Goal: Find specific page/section: Find specific page/section

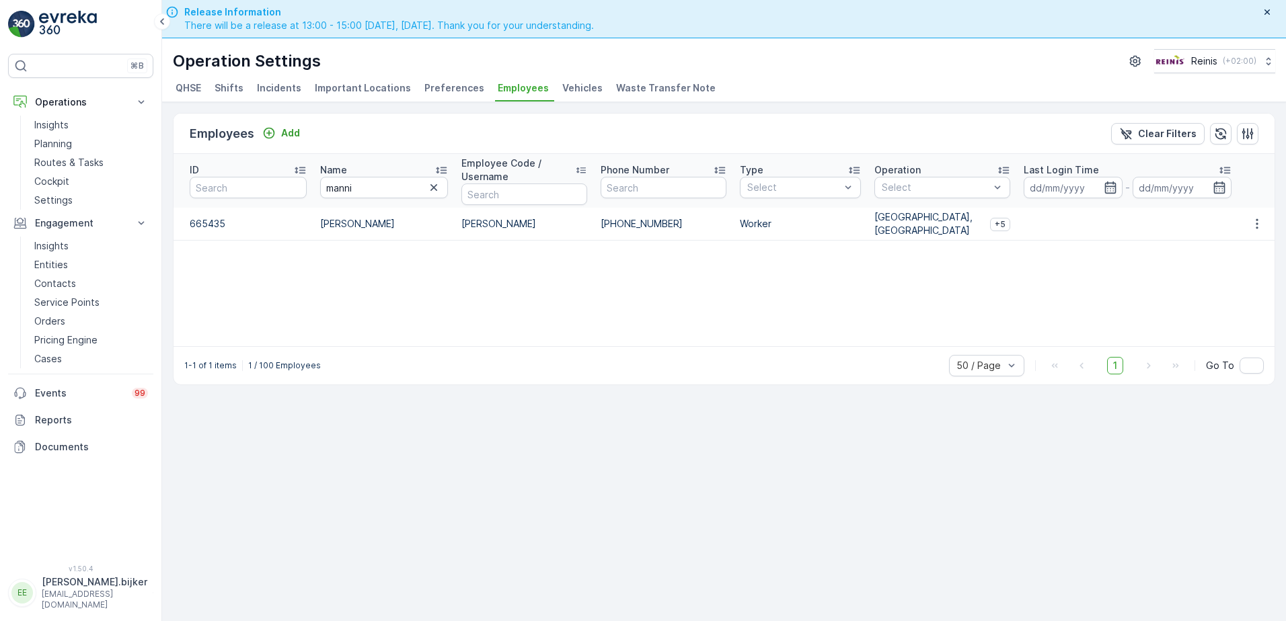
click at [954, 522] on div "Employees Add Clear Filters ID Name manni Employee Code / Username Phone Number…" at bounding box center [724, 381] width 1124 height 558
click at [966, 506] on div "Employees Add Clear Filters ID Name manni Employee Code / Username Phone Number…" at bounding box center [724, 381] width 1124 height 558
click at [572, 488] on div "Employees Add Clear Filters ID Name manni Employee Code / Username Phone Number…" at bounding box center [724, 381] width 1124 height 558
click at [71, 447] on p "Documents" at bounding box center [91, 446] width 113 height 13
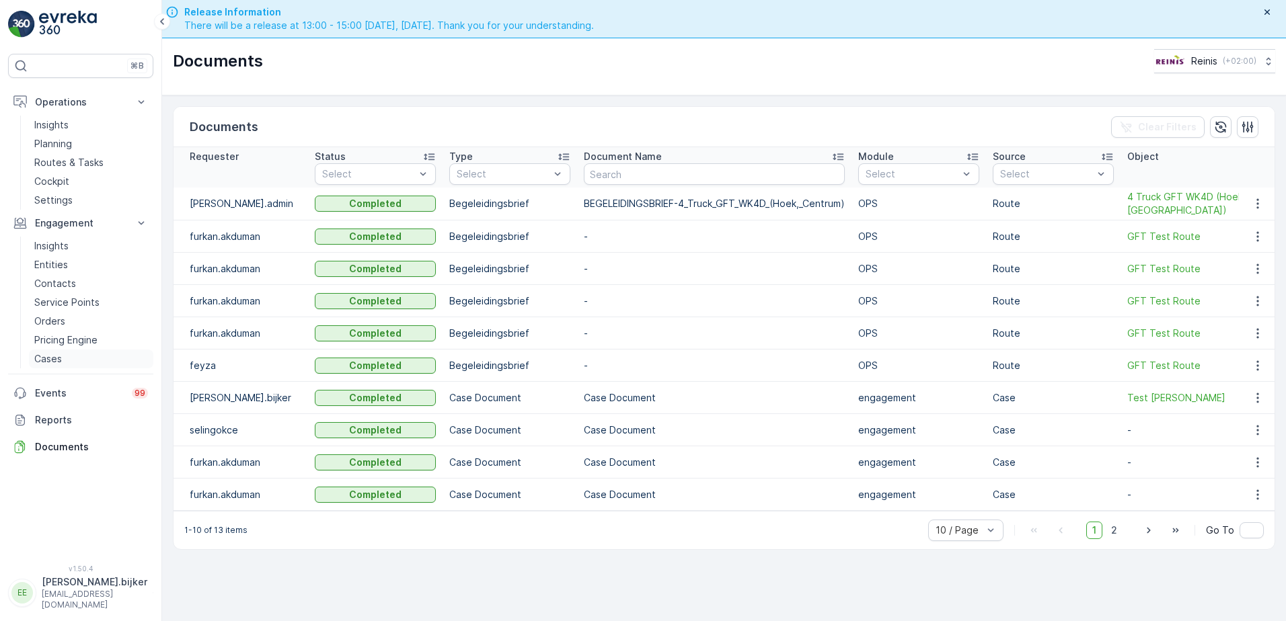
click at [56, 358] on p "Cases" at bounding box center [48, 358] width 28 height 13
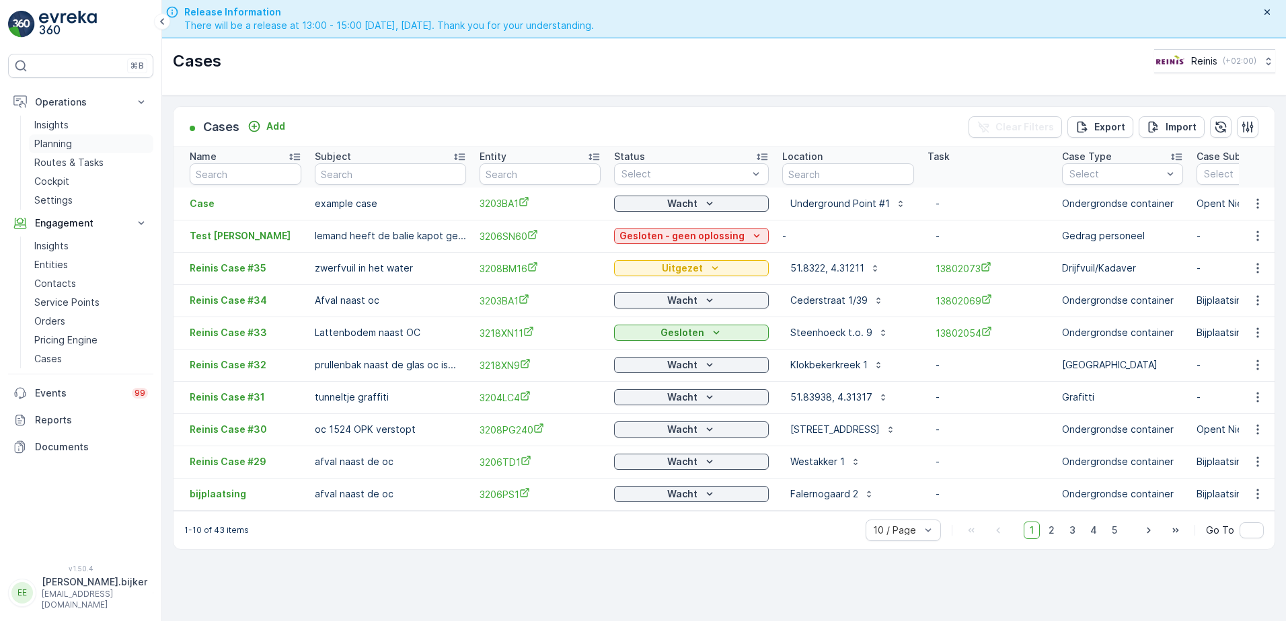
click at [60, 147] on p "Planning" at bounding box center [53, 143] width 38 height 13
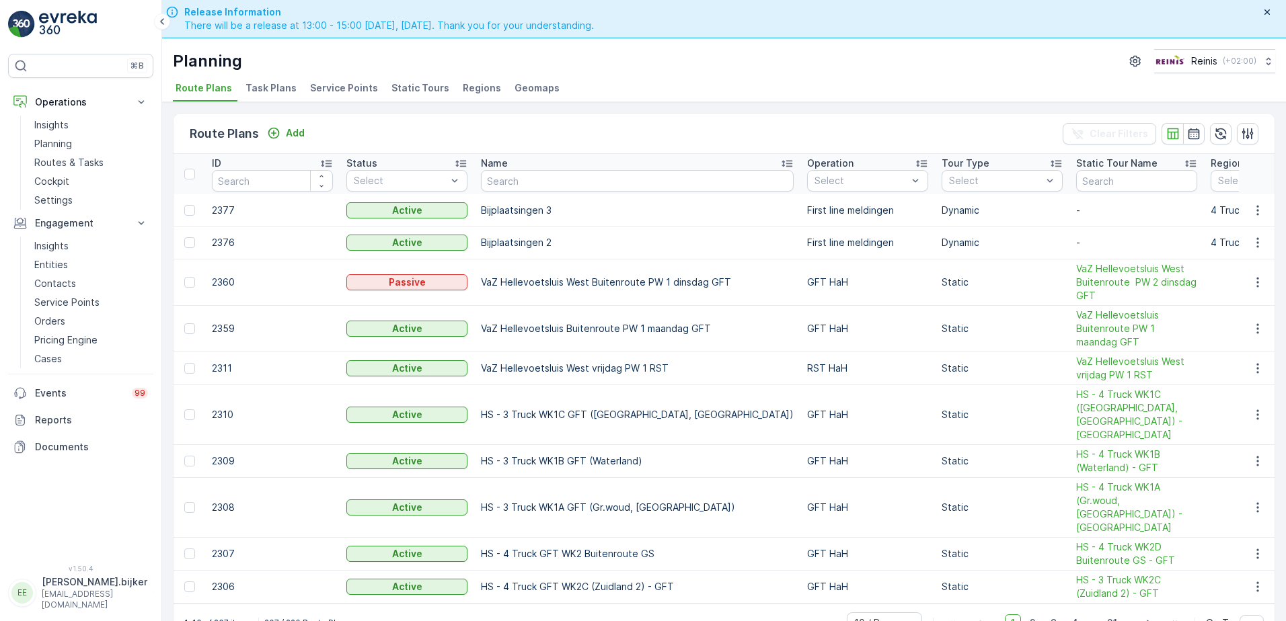
click at [367, 85] on span "Service Points" at bounding box center [344, 87] width 68 height 13
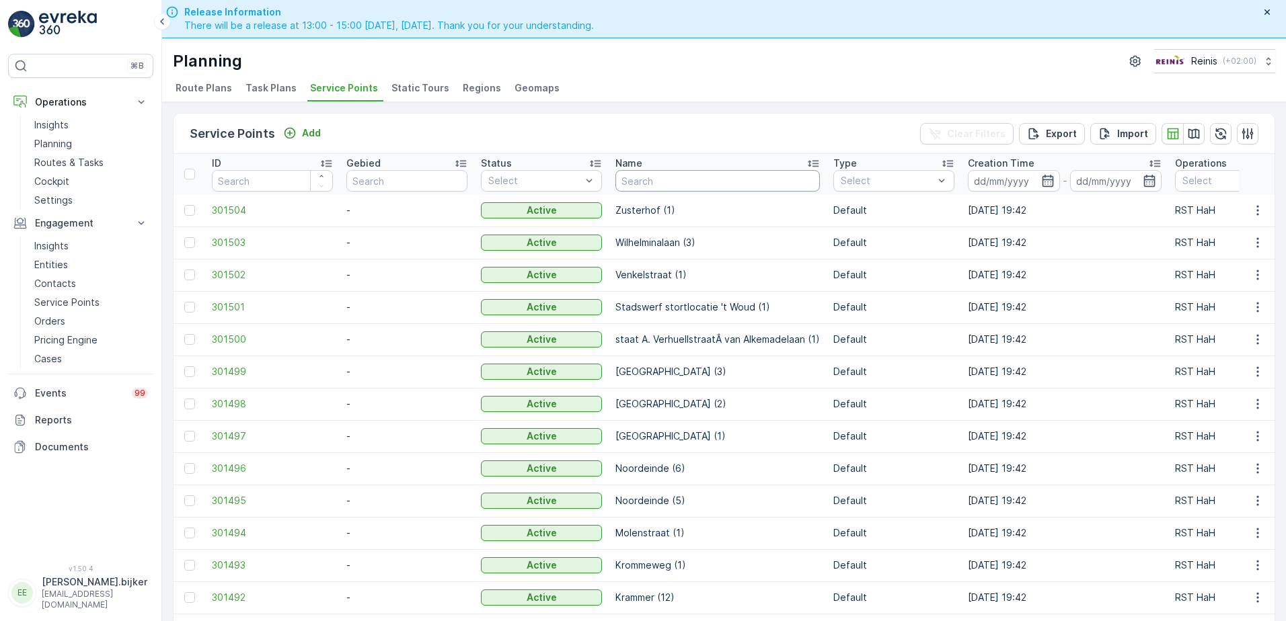
click at [646, 175] on input "text" at bounding box center [717, 181] width 204 height 22
click at [717, 164] on div "Name" at bounding box center [717, 163] width 204 height 13
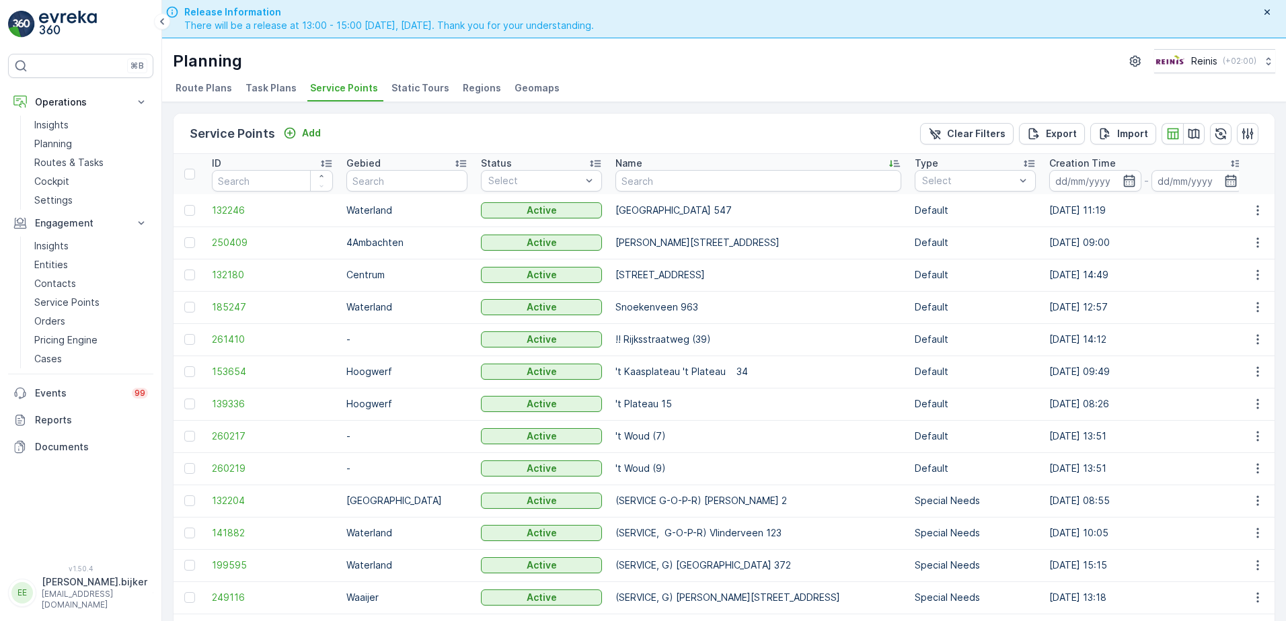
click at [757, 188] on input "text" at bounding box center [758, 181] width 286 height 22
paste input "Driesprong 1"
type input "Driesprong 1"
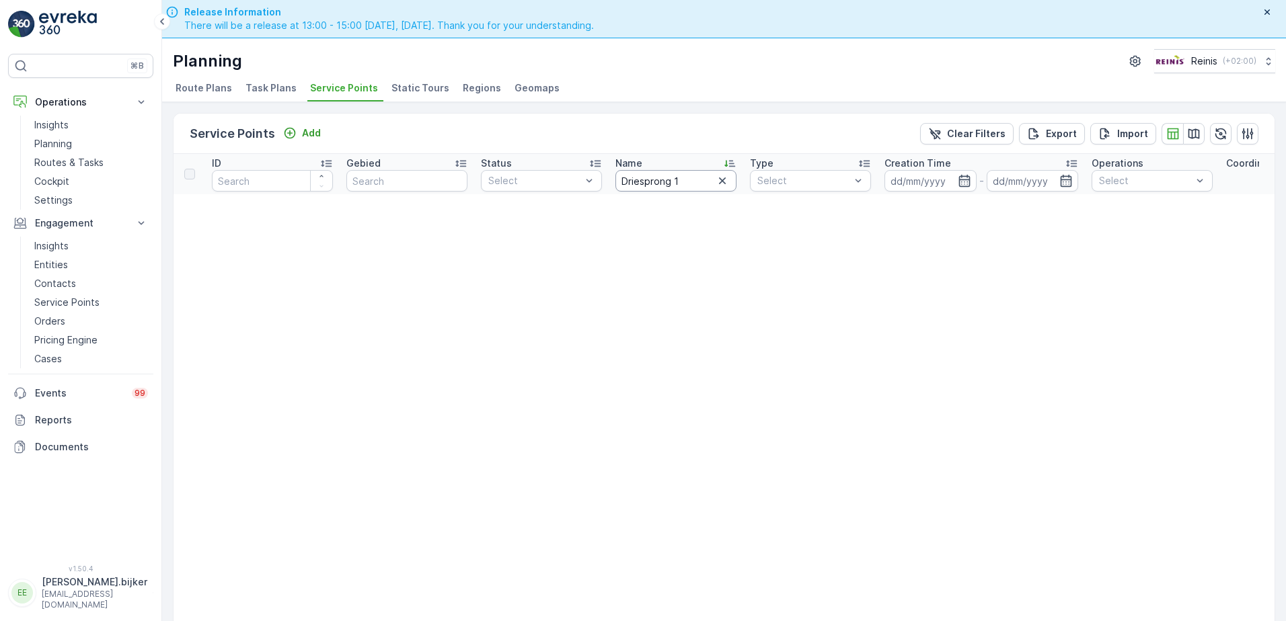
click at [693, 181] on input "Driesprong 1" at bounding box center [675, 181] width 121 height 22
type input "Driesprong"
click at [726, 186] on icon "button" at bounding box center [722, 180] width 13 height 13
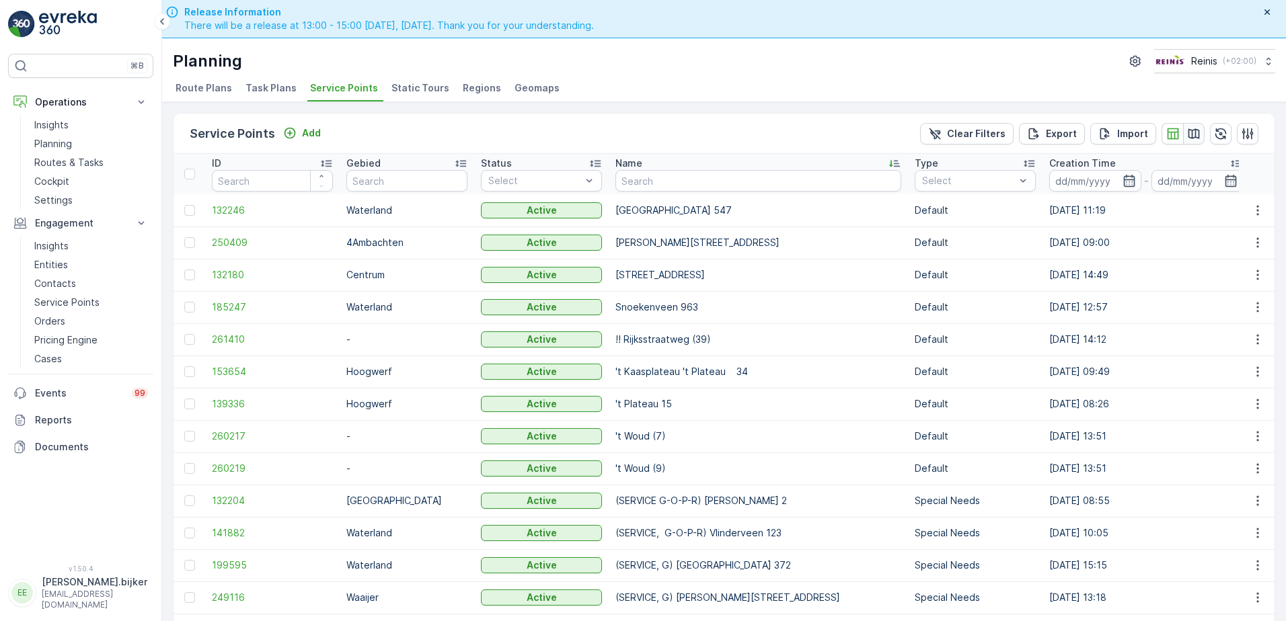
click at [1195, 134] on icon "button" at bounding box center [1193, 133] width 11 height 10
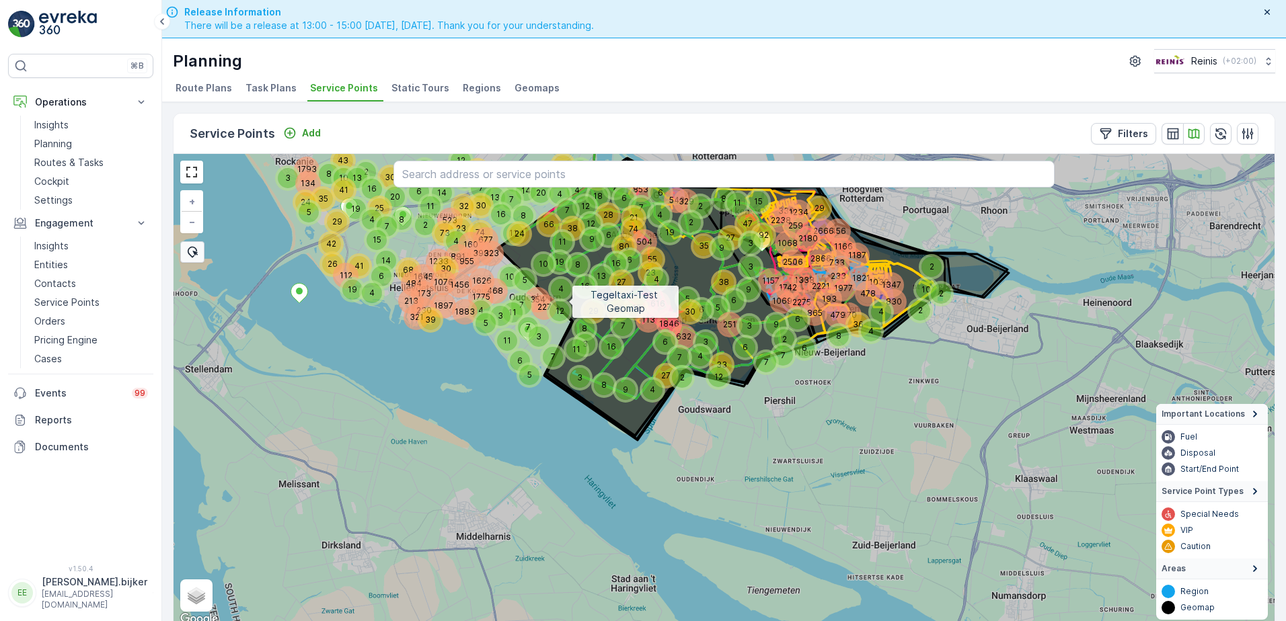
scroll to position [7, 0]
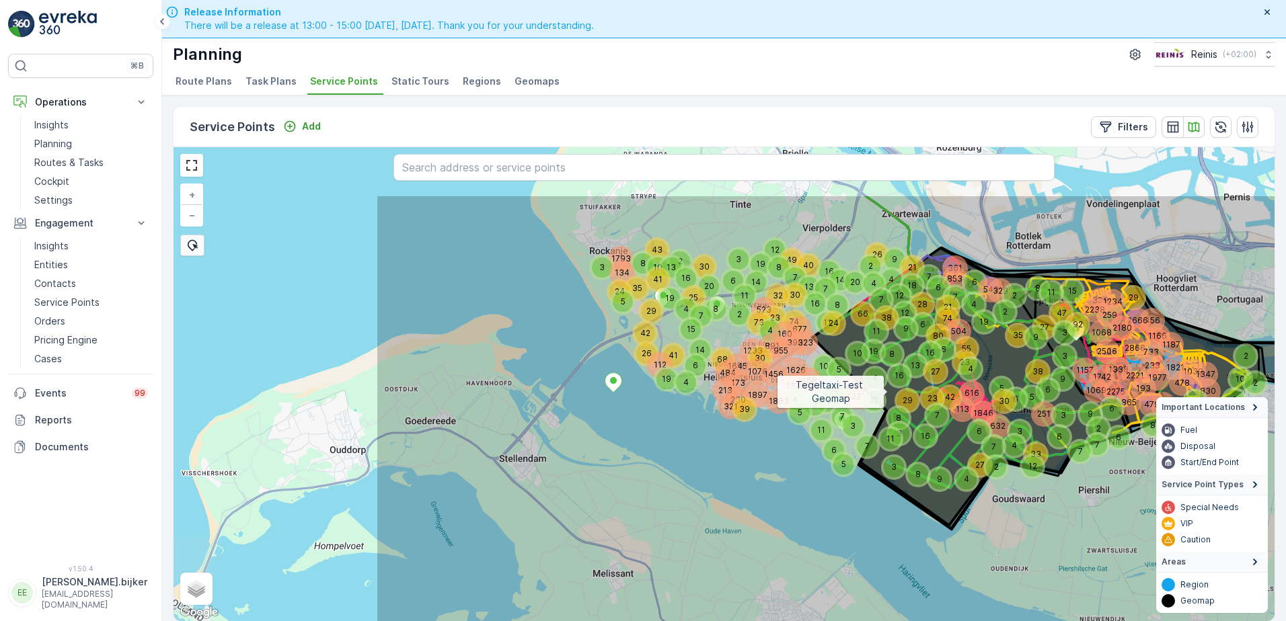
drag, startPoint x: 568, startPoint y: 295, endPoint x: 882, endPoint y: 391, distance: 328.5
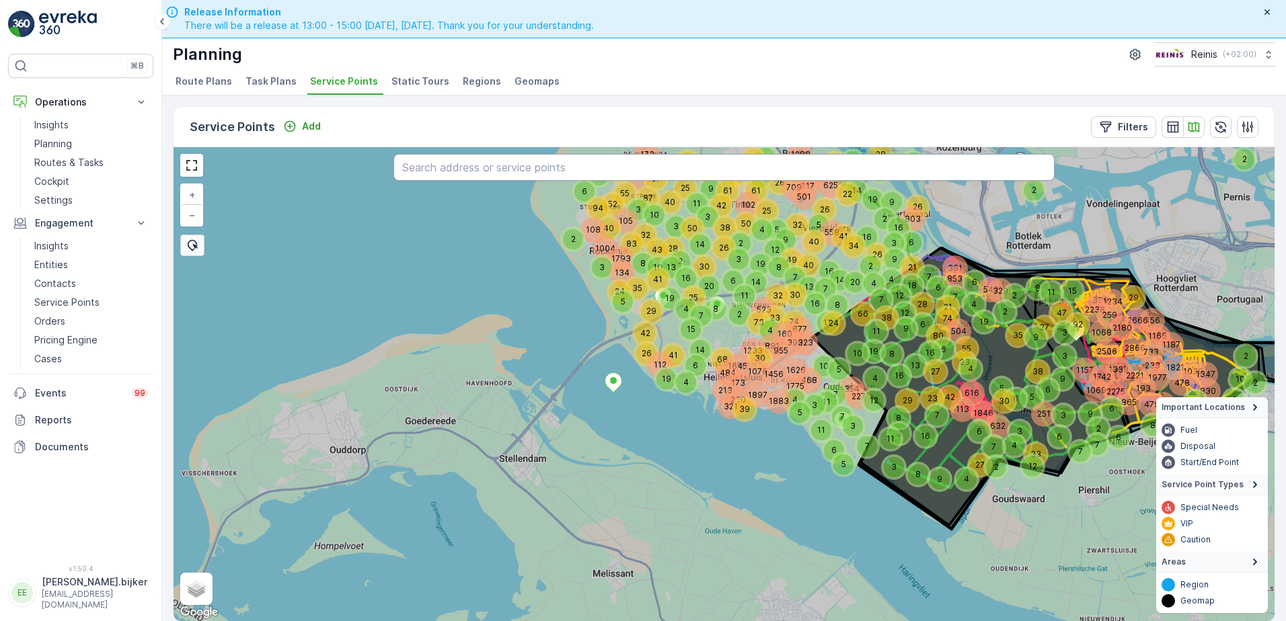
click at [597, 169] on input "text" at bounding box center [723, 167] width 660 height 27
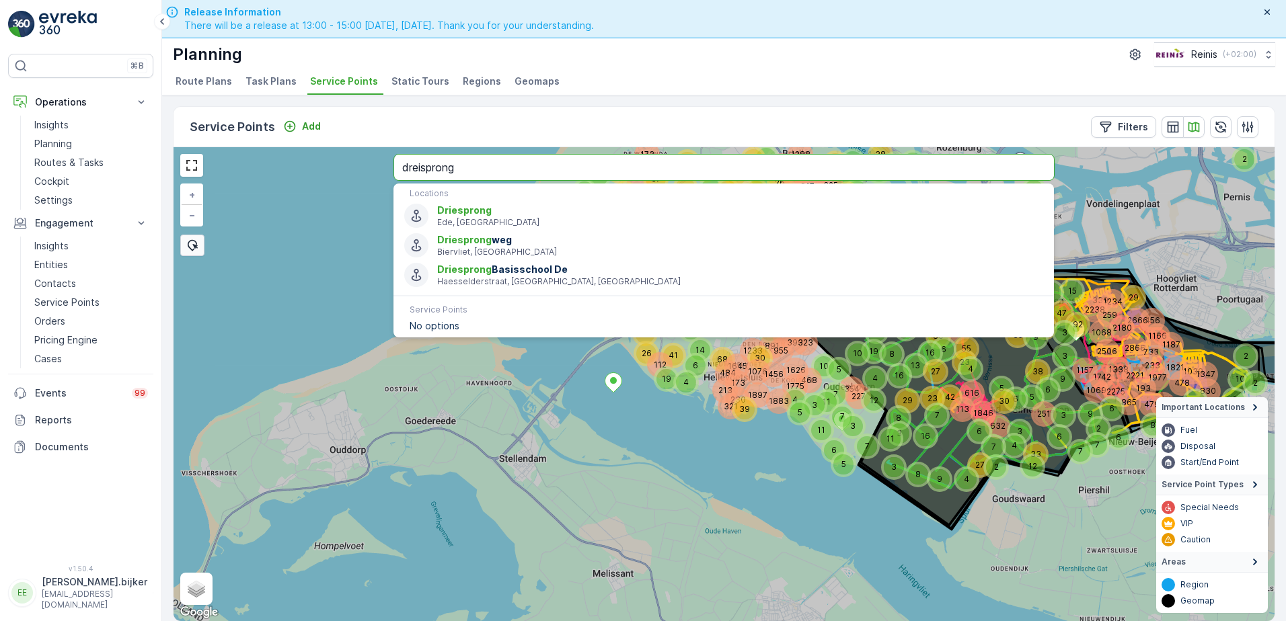
click at [422, 165] on input "dreisprong" at bounding box center [723, 167] width 660 height 27
click at [516, 167] on input "driesprong" at bounding box center [723, 167] width 660 height 27
type input "driesprong 1 zuidland"
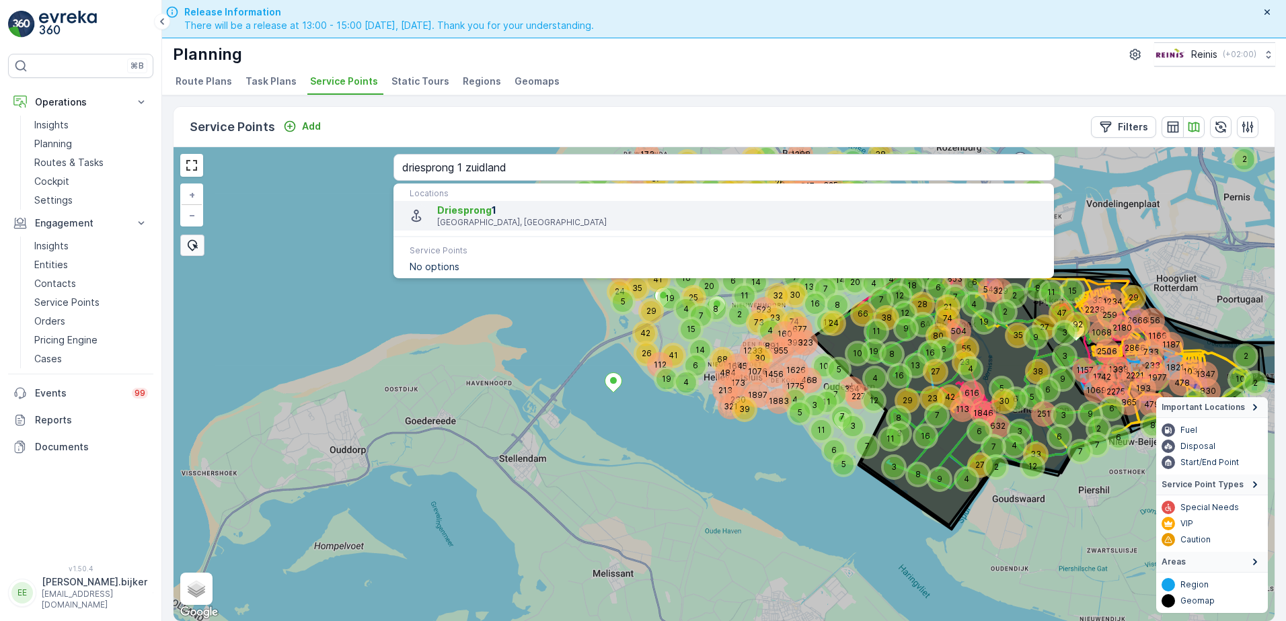
click at [479, 213] on span "Driesprong" at bounding box center [464, 209] width 54 height 11
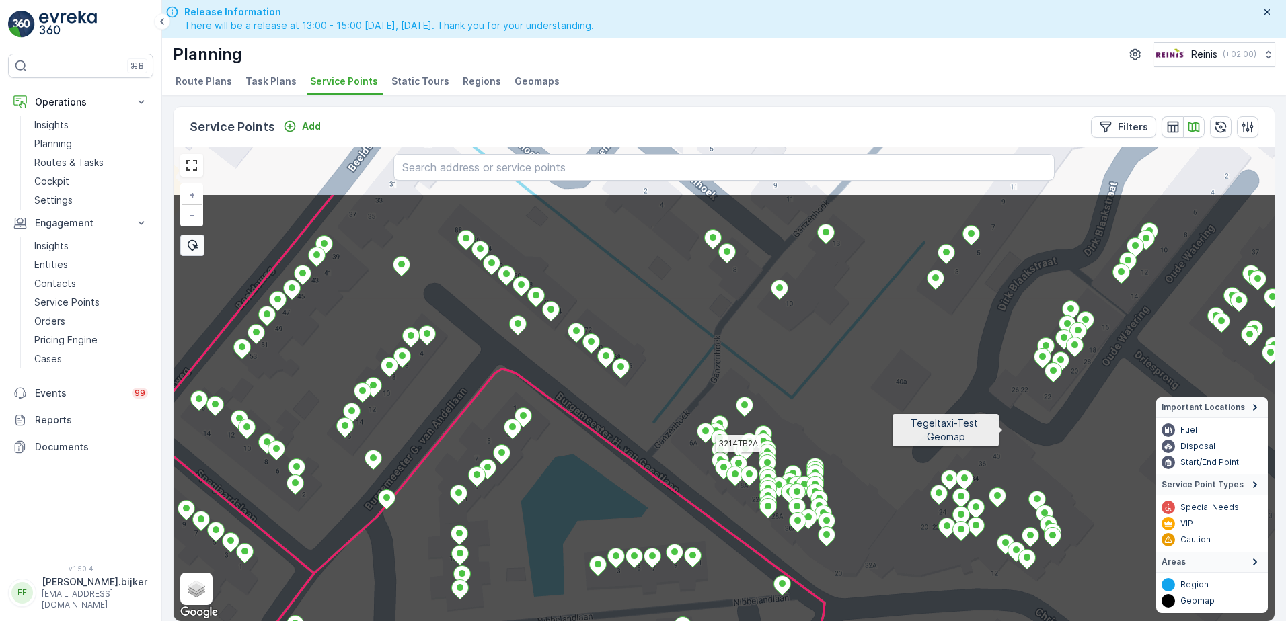
drag, startPoint x: 1001, startPoint y: 332, endPoint x: 1003, endPoint y: 427, distance: 94.8
click at [1003, 427] on icon at bounding box center [725, 479] width 1325 height 573
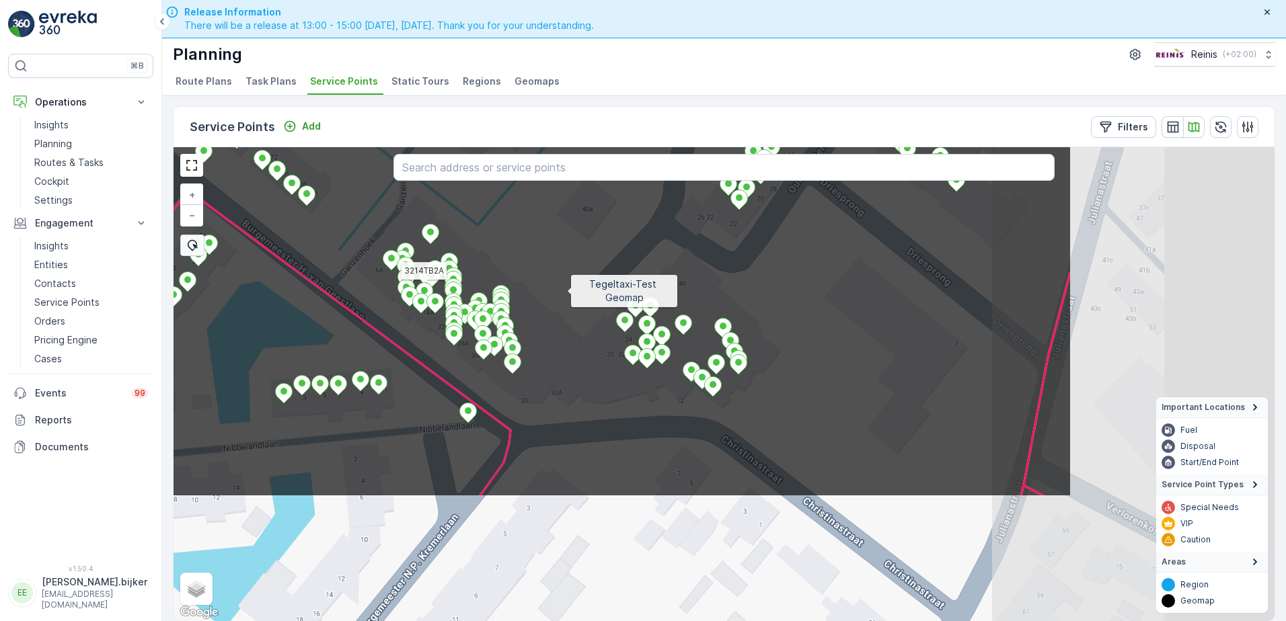
drag, startPoint x: 897, startPoint y: 468, endPoint x: 610, endPoint y: 333, distance: 317.4
click at [560, 288] on icon at bounding box center [409, 211] width 1325 height 573
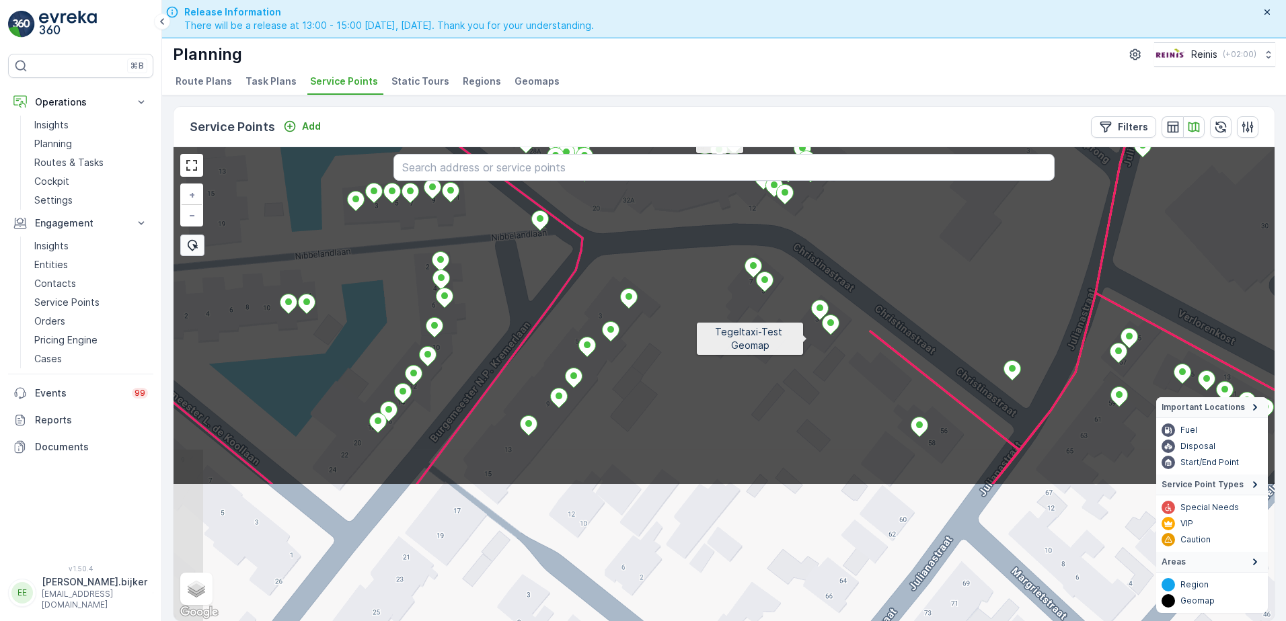
drag, startPoint x: 729, startPoint y: 465, endPoint x: 804, endPoint y: 342, distance: 144.3
click at [804, 342] on icon at bounding box center [818, 199] width 1325 height 573
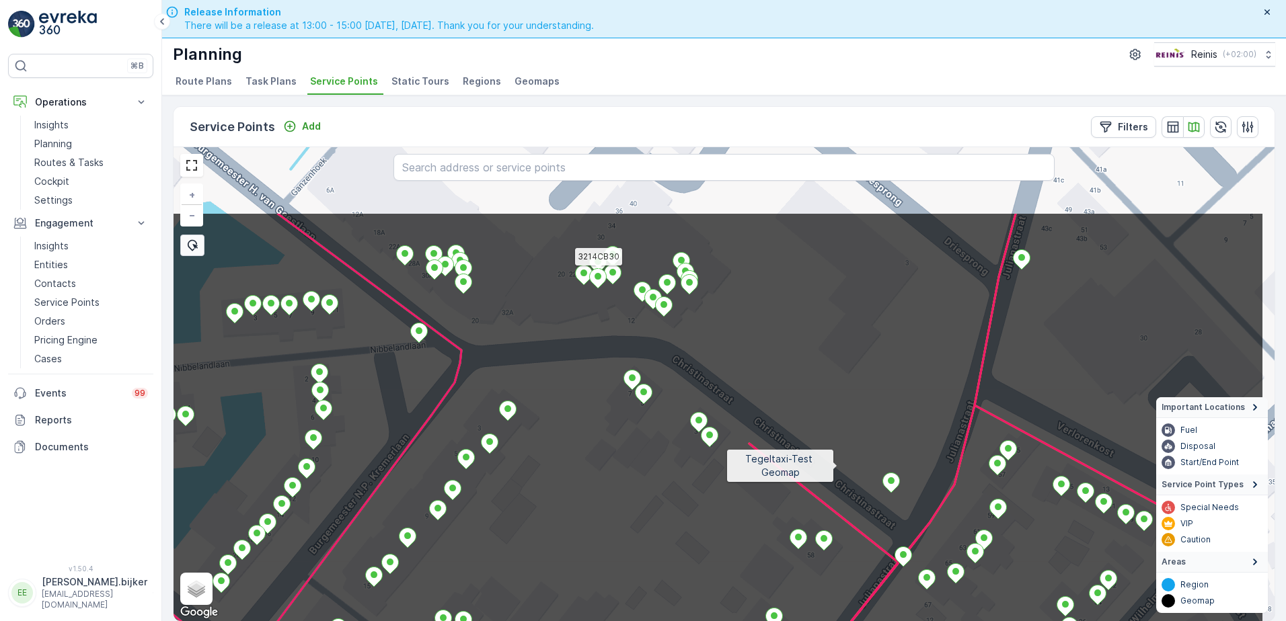
drag, startPoint x: 962, startPoint y: 350, endPoint x: 802, endPoint y: 487, distance: 211.3
click at [803, 487] on icon at bounding box center [601, 498] width 1325 height 573
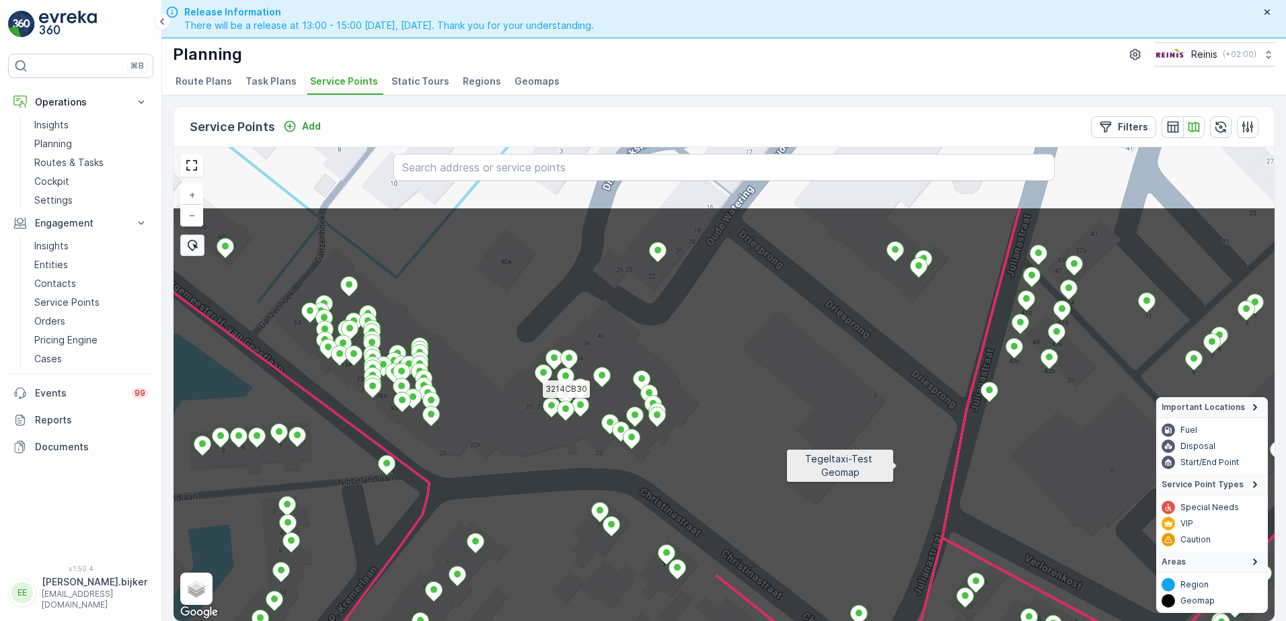
drag, startPoint x: 888, startPoint y: 361, endPoint x: 941, endPoint y: 389, distance: 60.2
click at [897, 465] on icon at bounding box center [733, 492] width 1325 height 573
